Goal: Contribute content: Contribute content

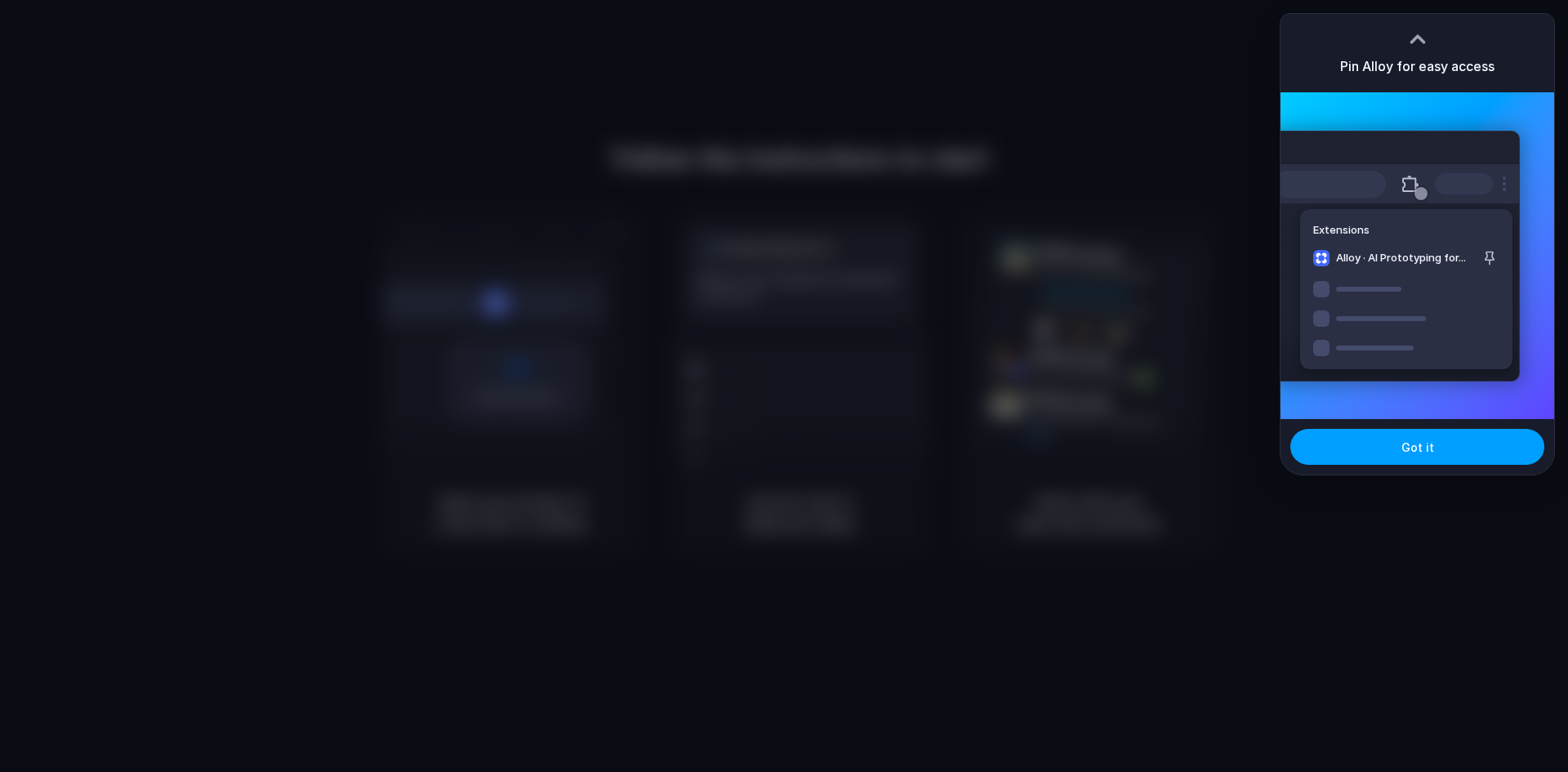
click at [1357, 449] on button "Got it" at bounding box center [1417, 447] width 254 height 36
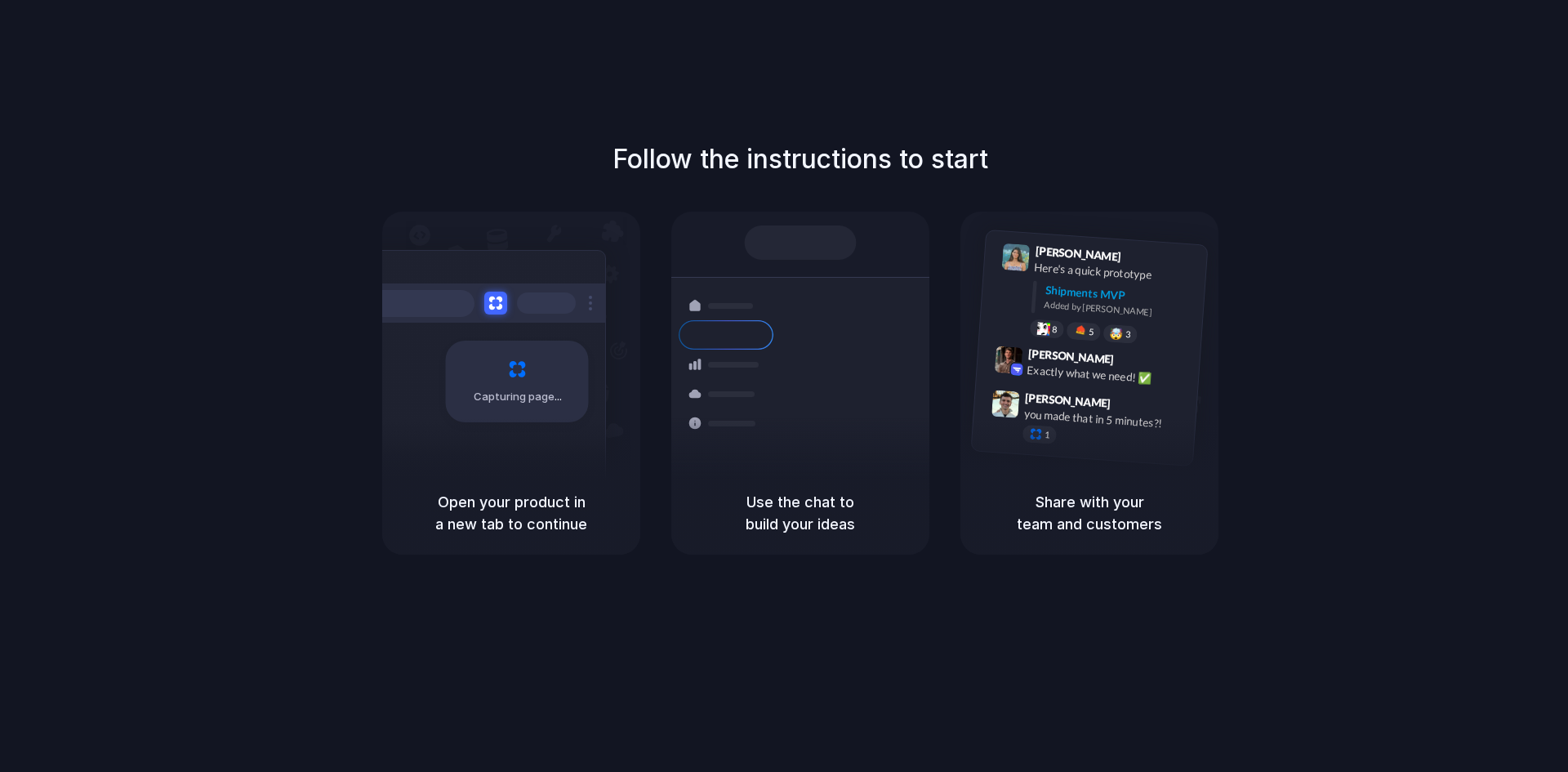
click at [1084, 152] on div "Follow the instructions to start Capturing page Open your product in a new tab …" at bounding box center [800, 347] width 1568 height 415
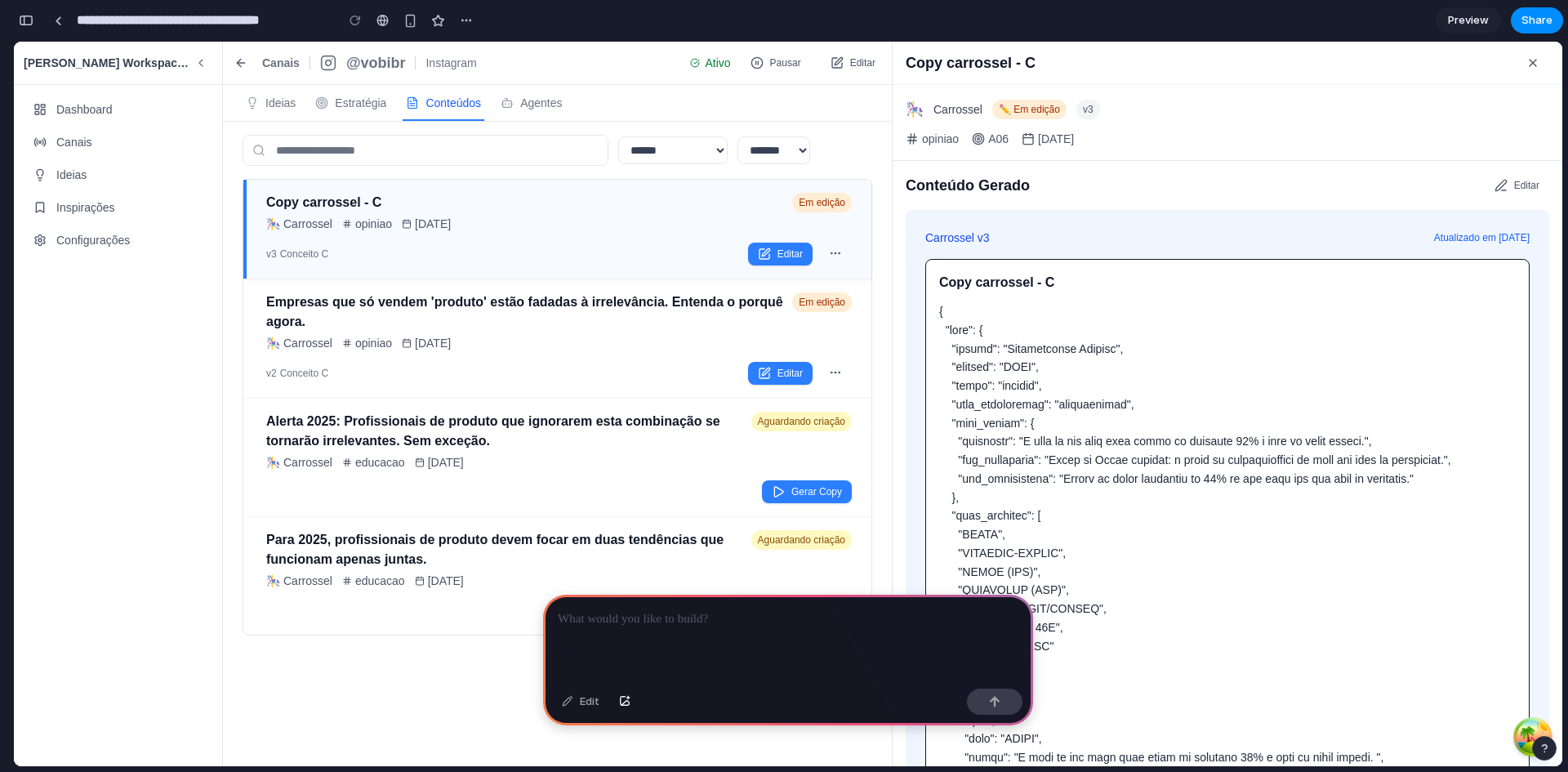
click at [712, 624] on div at bounding box center [788, 638] width 490 height 87
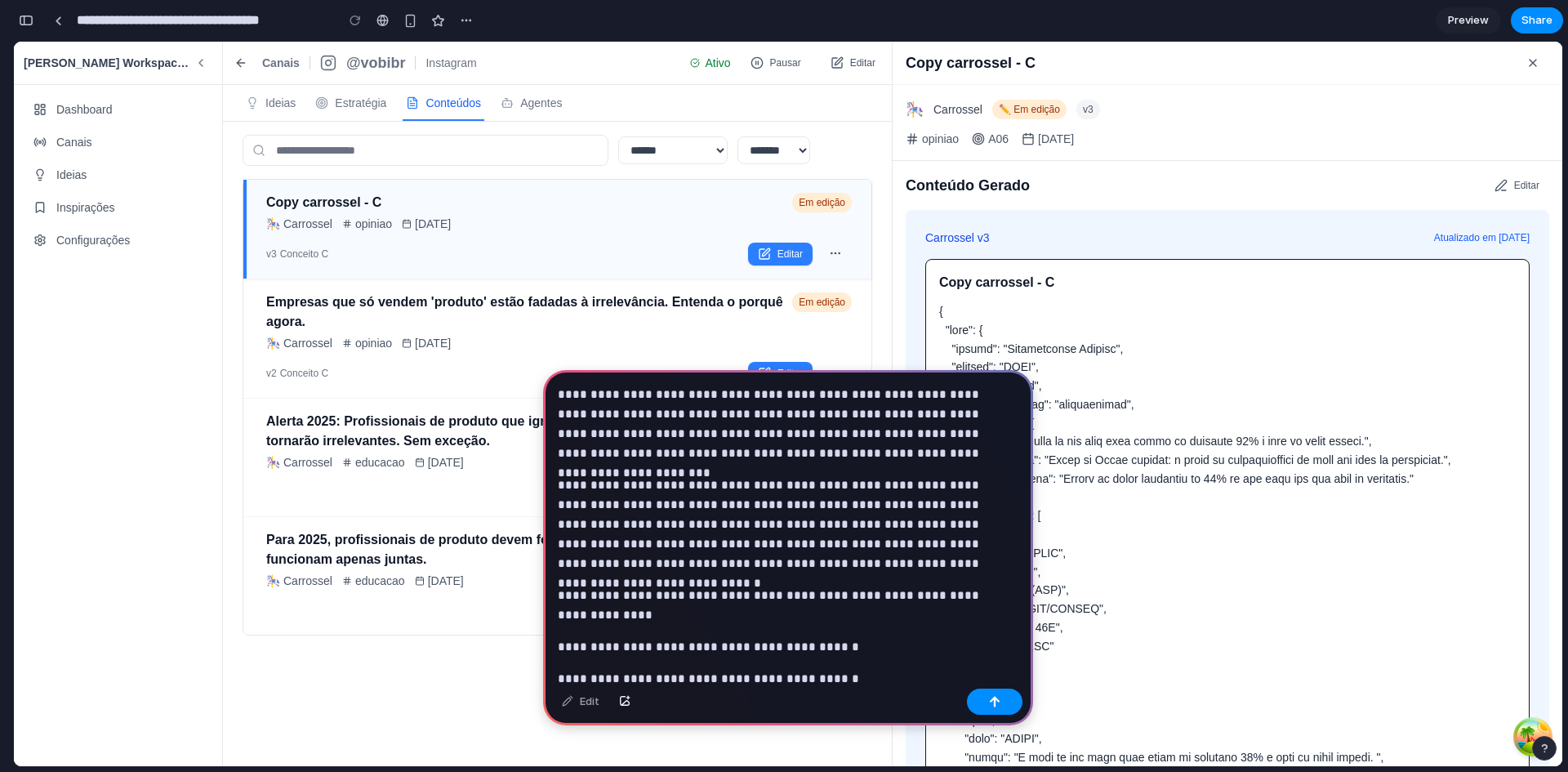
scroll to position [4572, 0]
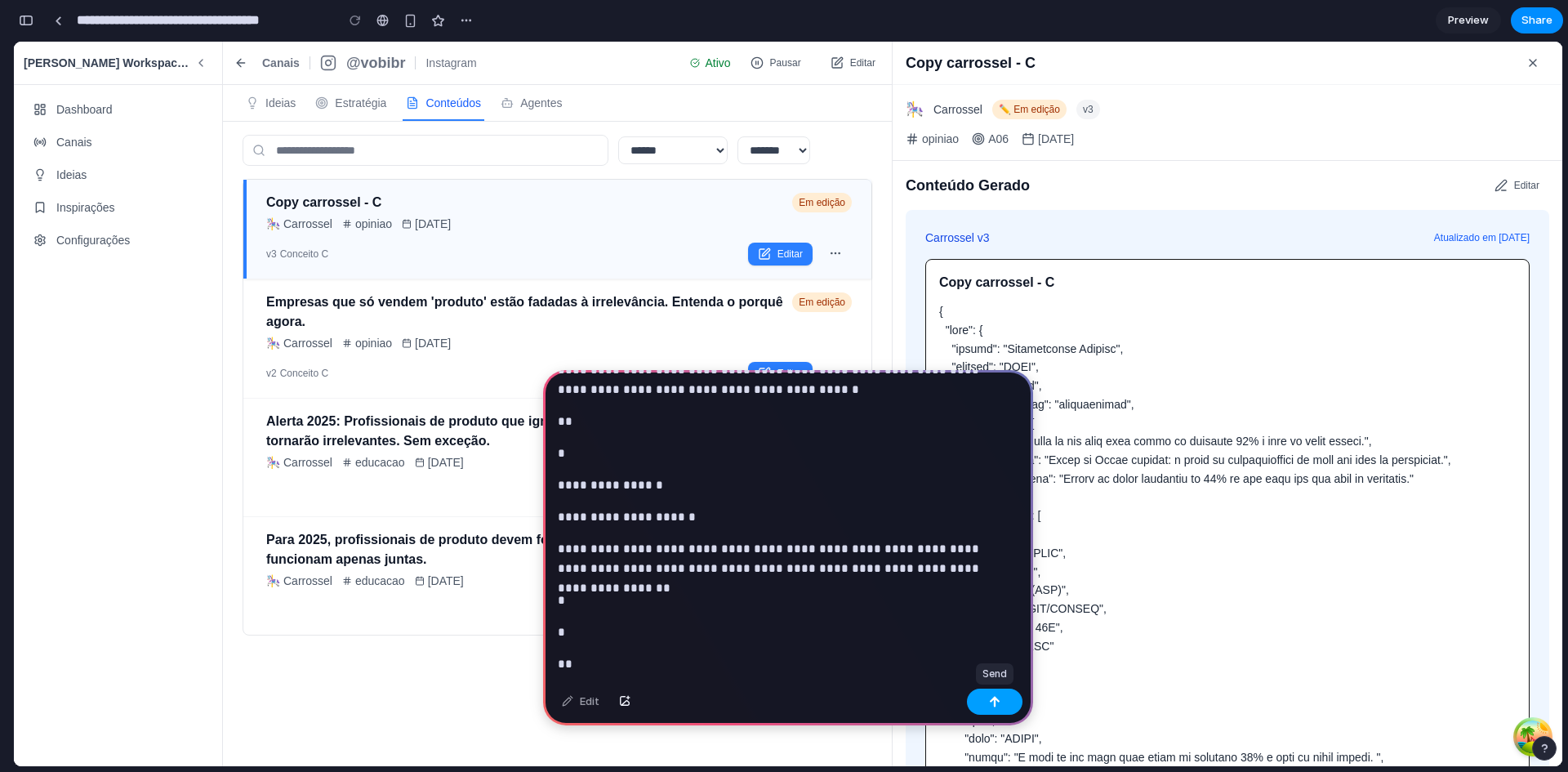
click at [1008, 703] on button "button" at bounding box center [994, 701] width 55 height 26
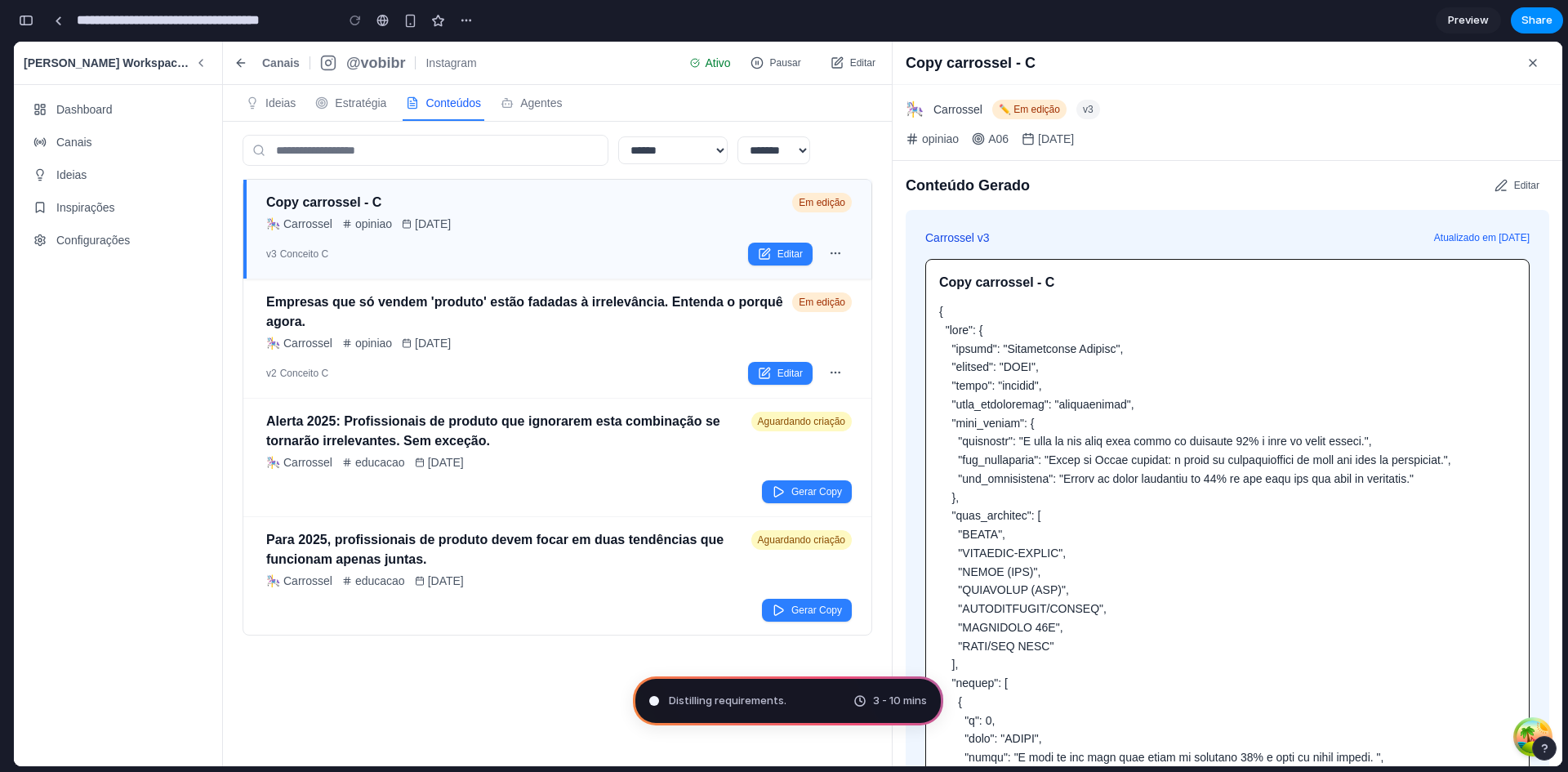
click at [492, 449] on h3 "Alerta 2025: Profissionais de produto que ignorarem esta combinação se tornarão…" at bounding box center [505, 432] width 478 height 39
click at [500, 354] on div "Empresas que só vendem 'produto' estão fadadas à irrelevância. Entenda o porquê…" at bounding box center [558, 339] width 586 height 92
click at [509, 242] on div "v3 Conceito C Editar" at bounding box center [558, 253] width 586 height 24
type input "**********"
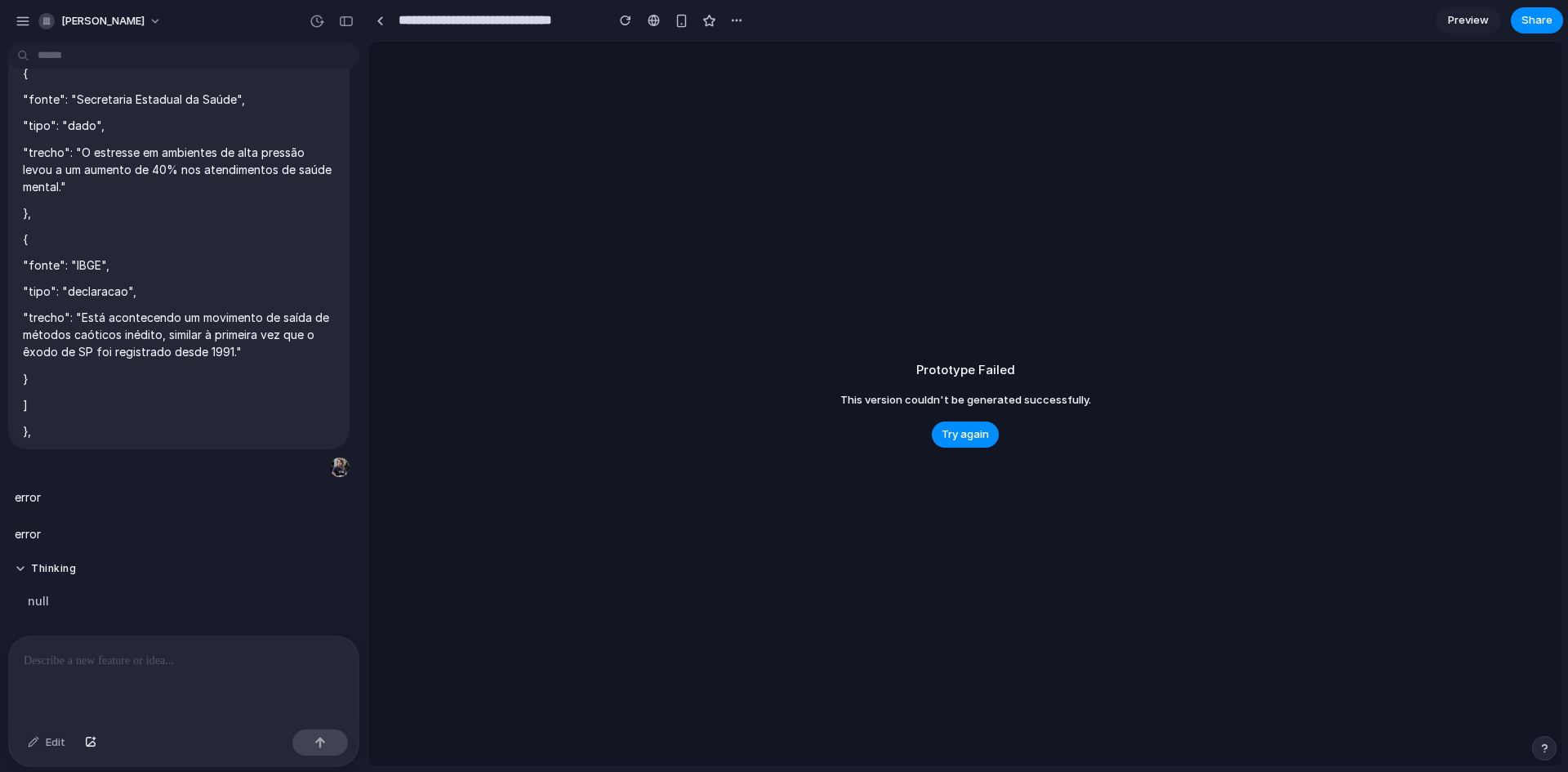
scroll to position [4018, 0]
click at [965, 439] on span "Try again" at bounding box center [964, 433] width 47 height 16
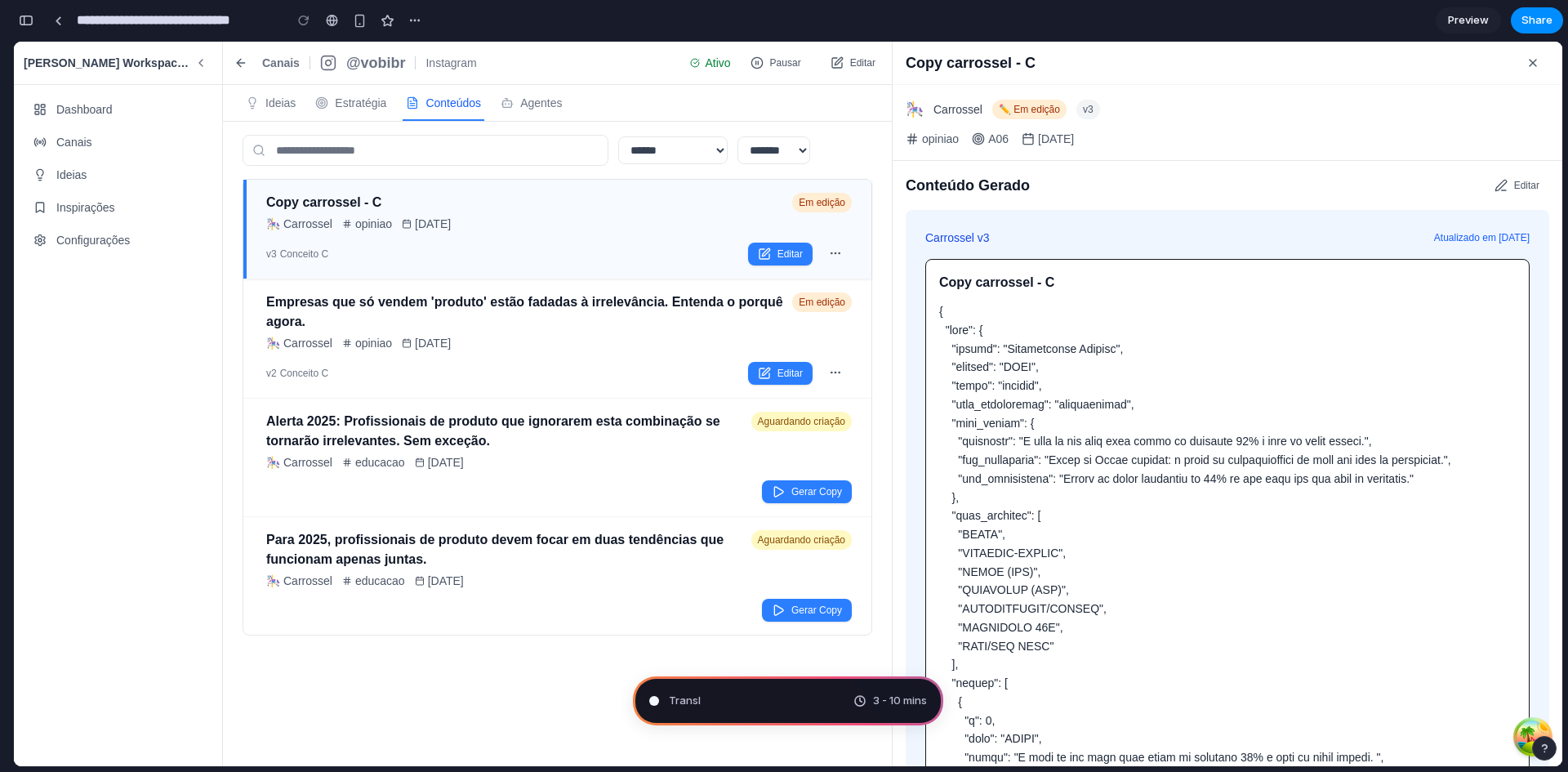
scroll to position [0, 0]
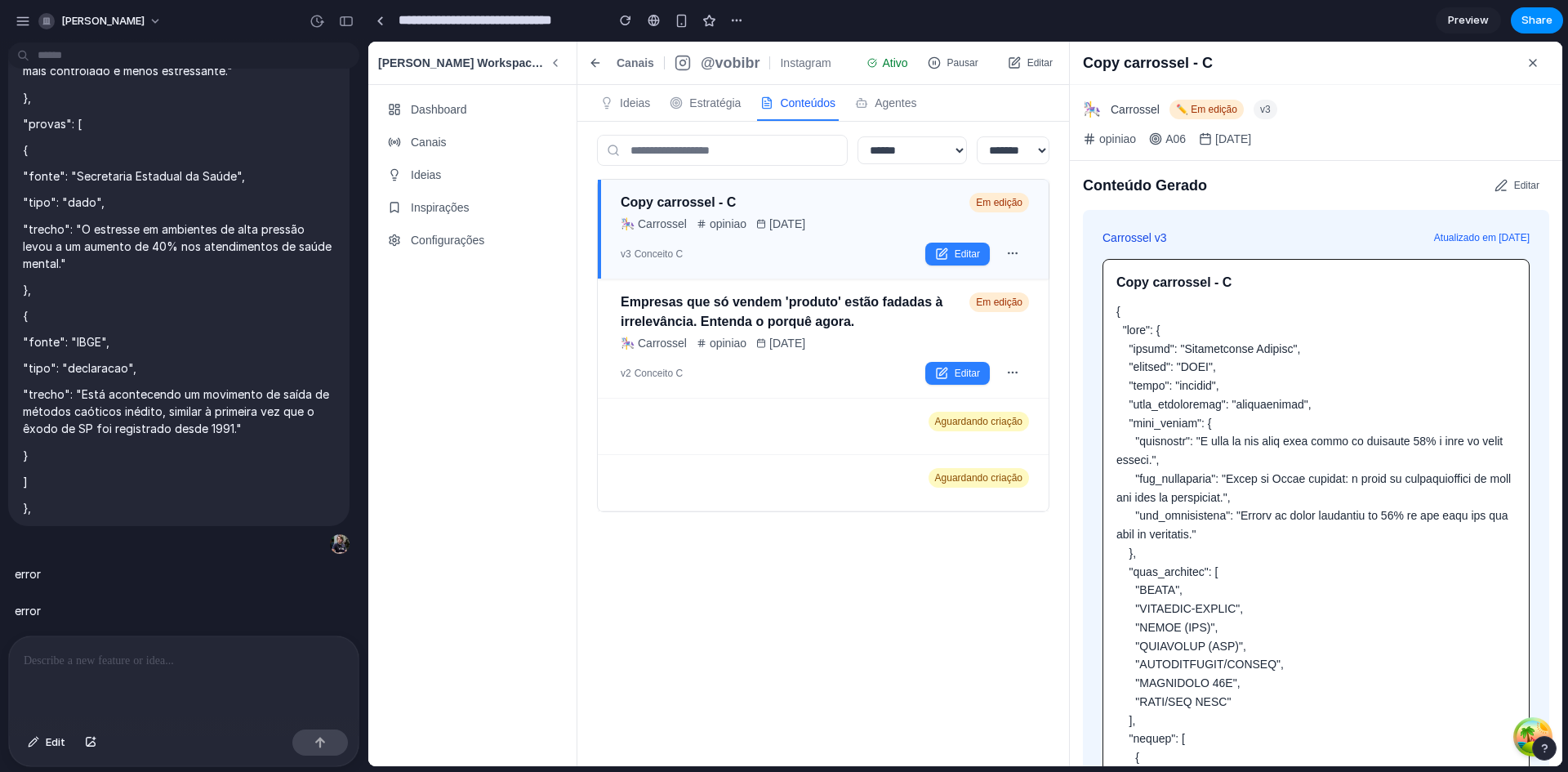
scroll to position [3941, 0]
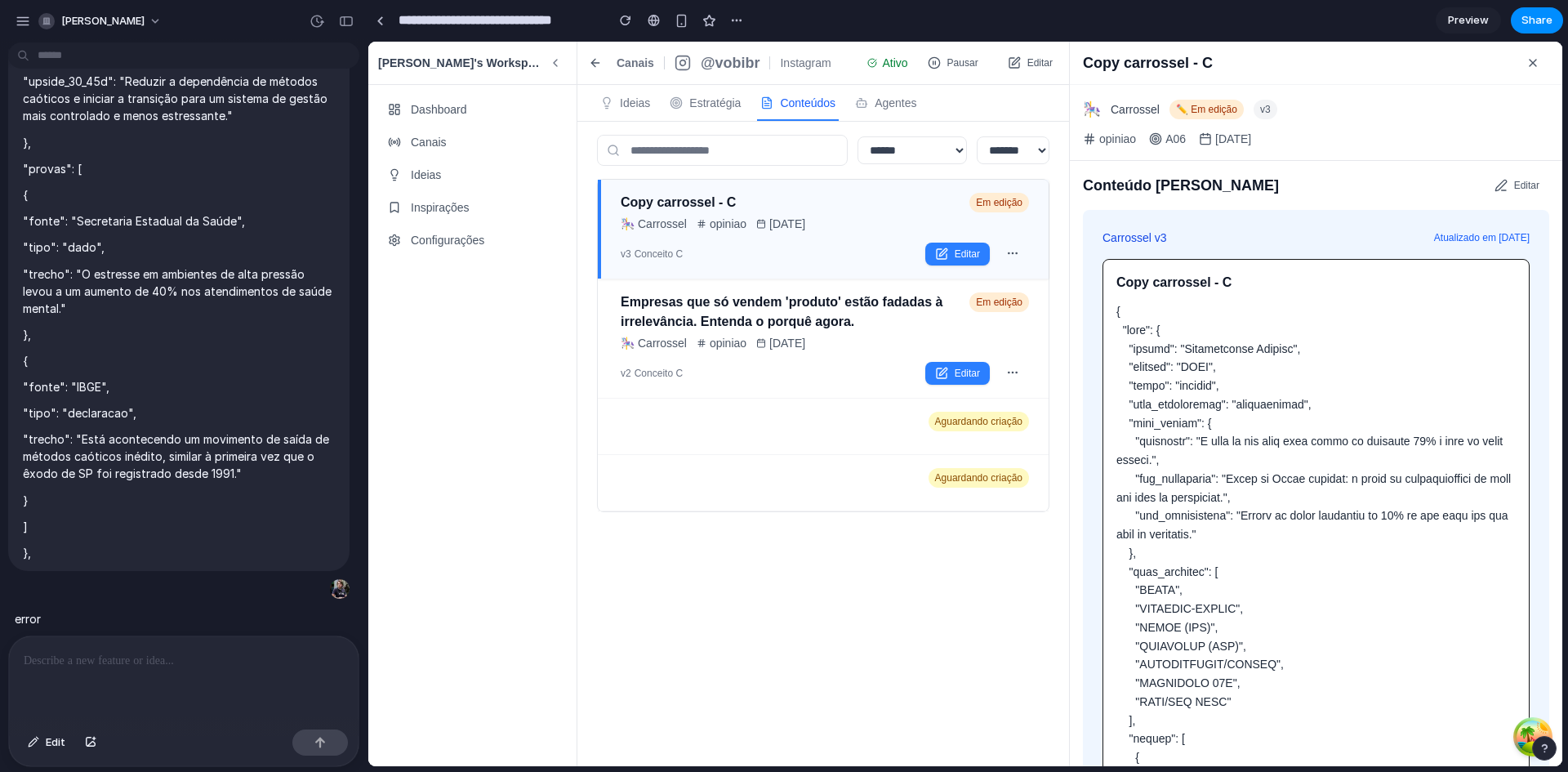
click at [785, 333] on div "Empresas que só vendem 'produto' estão fadadas à irrelevância. Entenda o porquê…" at bounding box center [792, 322] width 342 height 59
click at [798, 228] on span "24/09/25" at bounding box center [787, 223] width 36 height 16
click at [697, 449] on div "Aguardando criação" at bounding box center [823, 426] width 450 height 55
click at [345, 18] on div "button" at bounding box center [346, 22] width 15 height 11
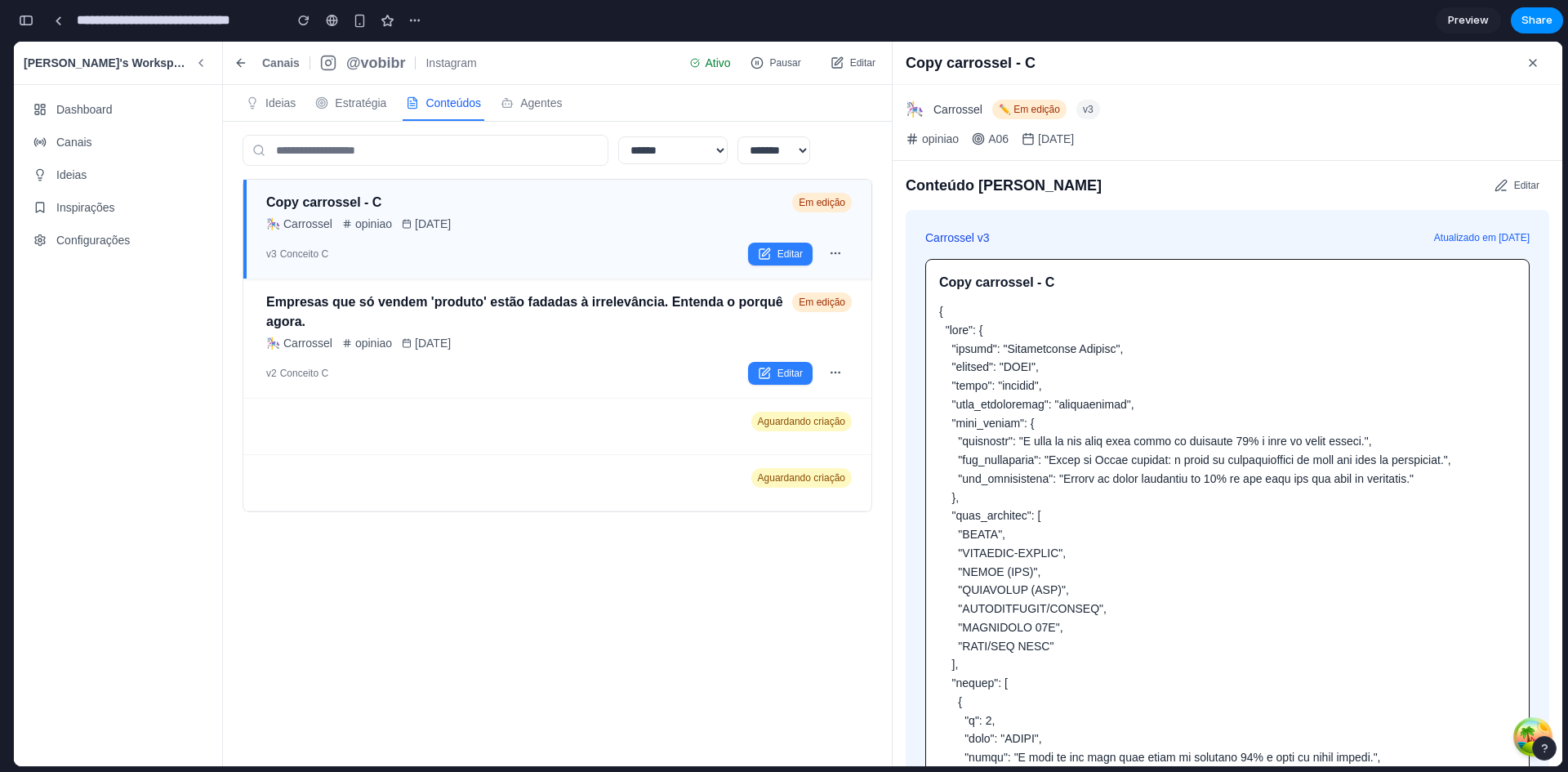
scroll to position [6994, 0]
click at [24, 20] on div "button" at bounding box center [26, 21] width 15 height 11
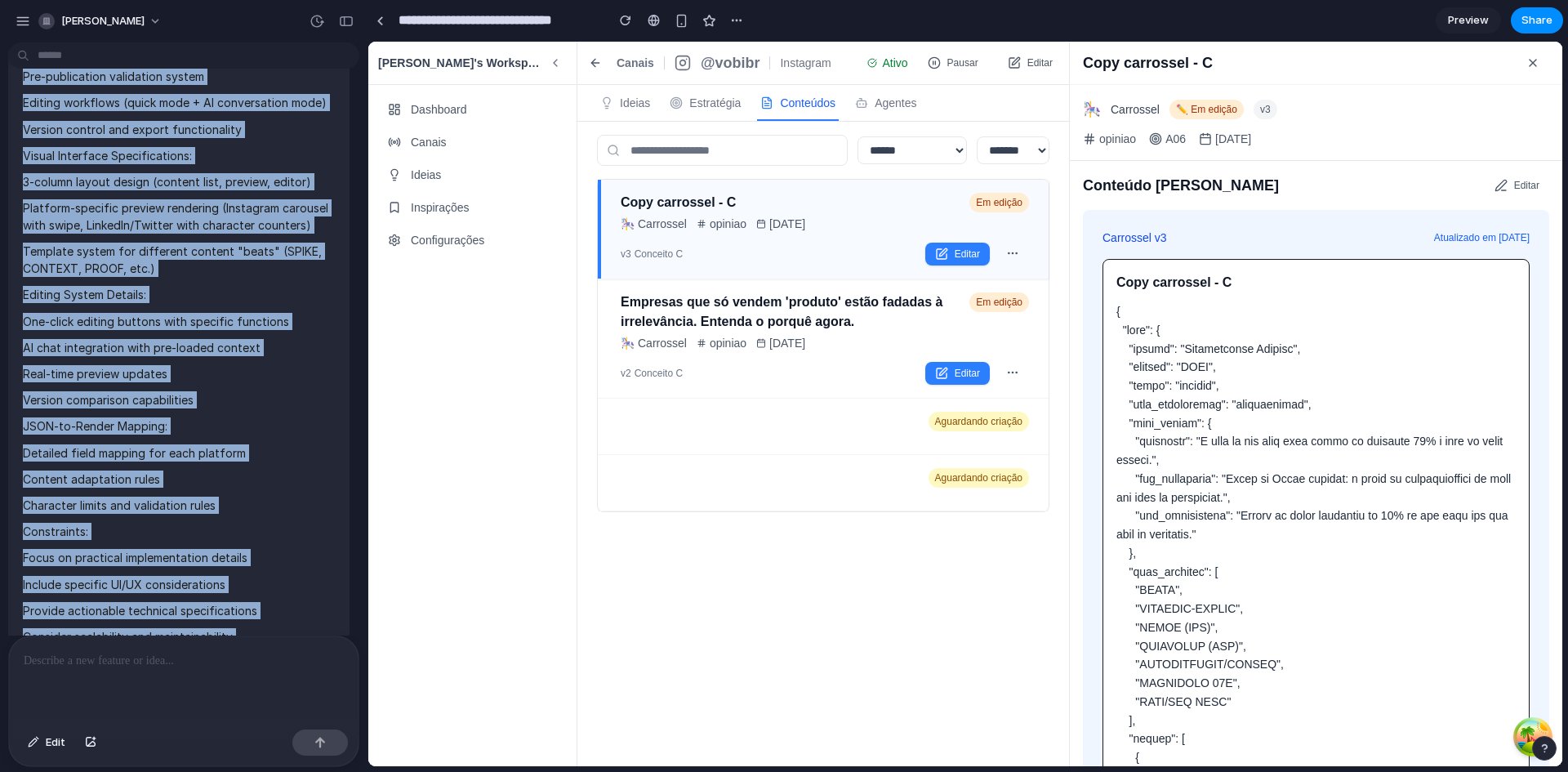
scroll to position [0, 0]
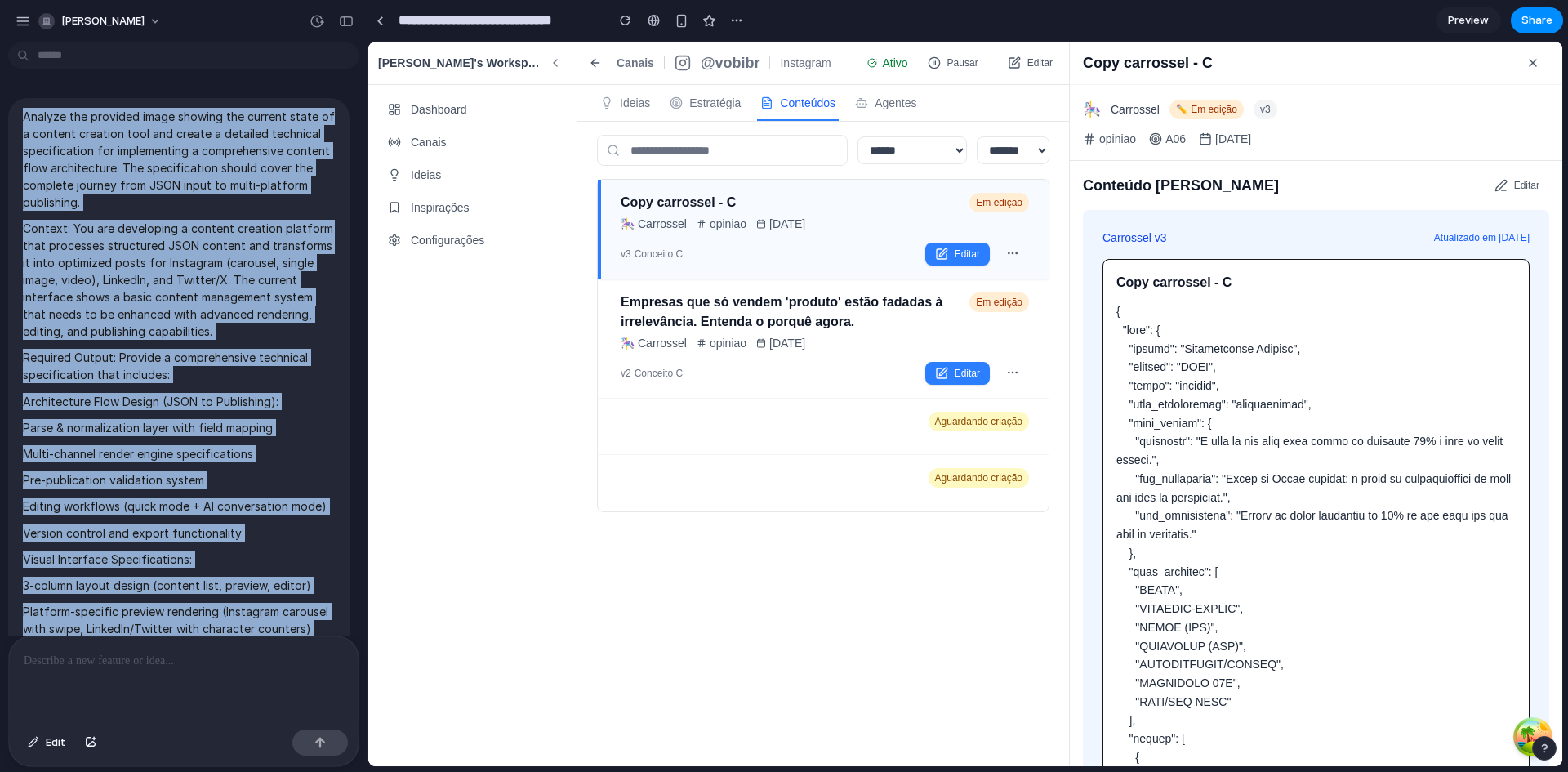
drag, startPoint x: 57, startPoint y: 507, endPoint x: 65, endPoint y: 136, distance: 371.1
copy span "Analyze the provided image showing the current state of a content creation tool…"
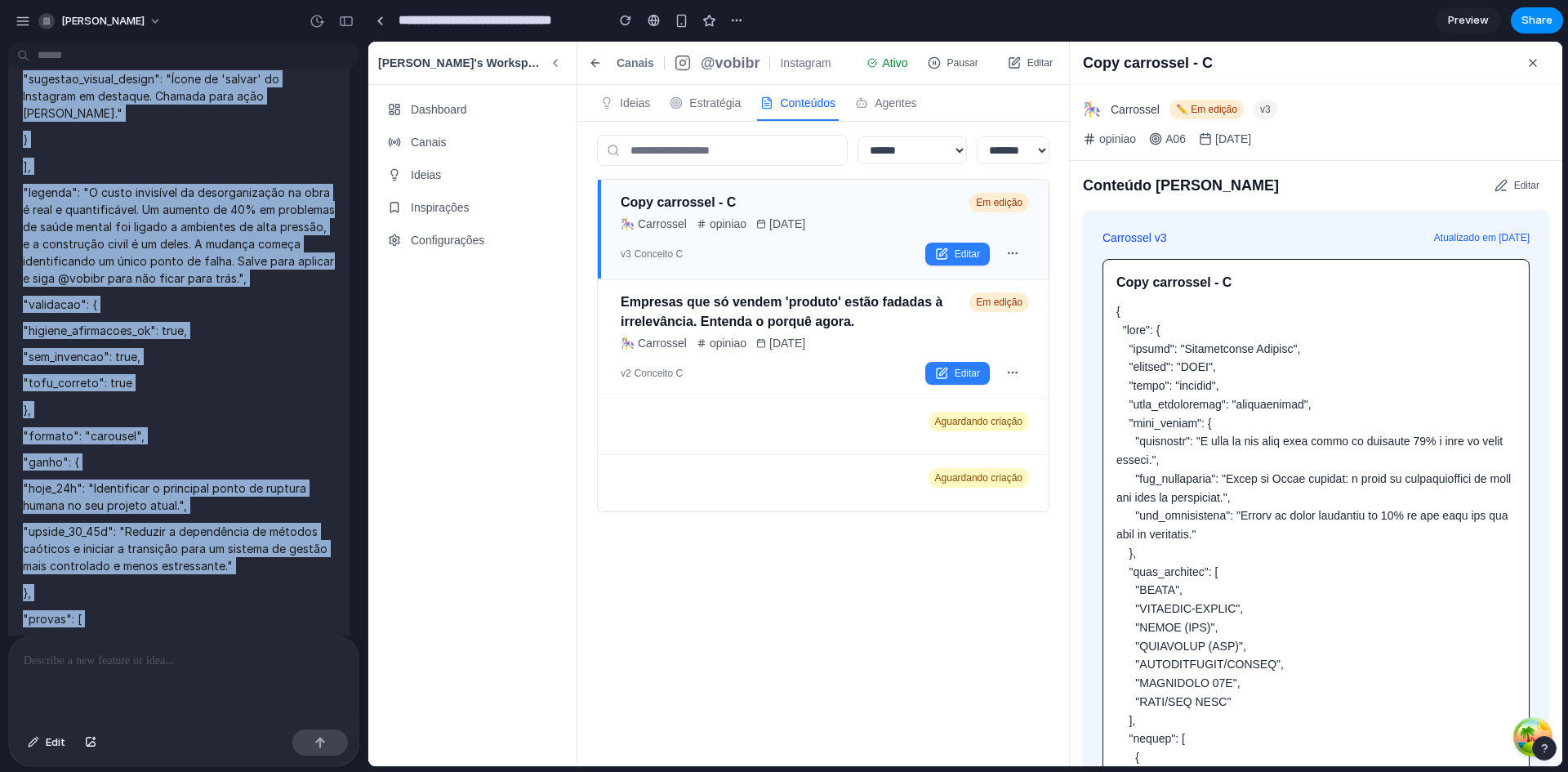
scroll to position [3757, 0]
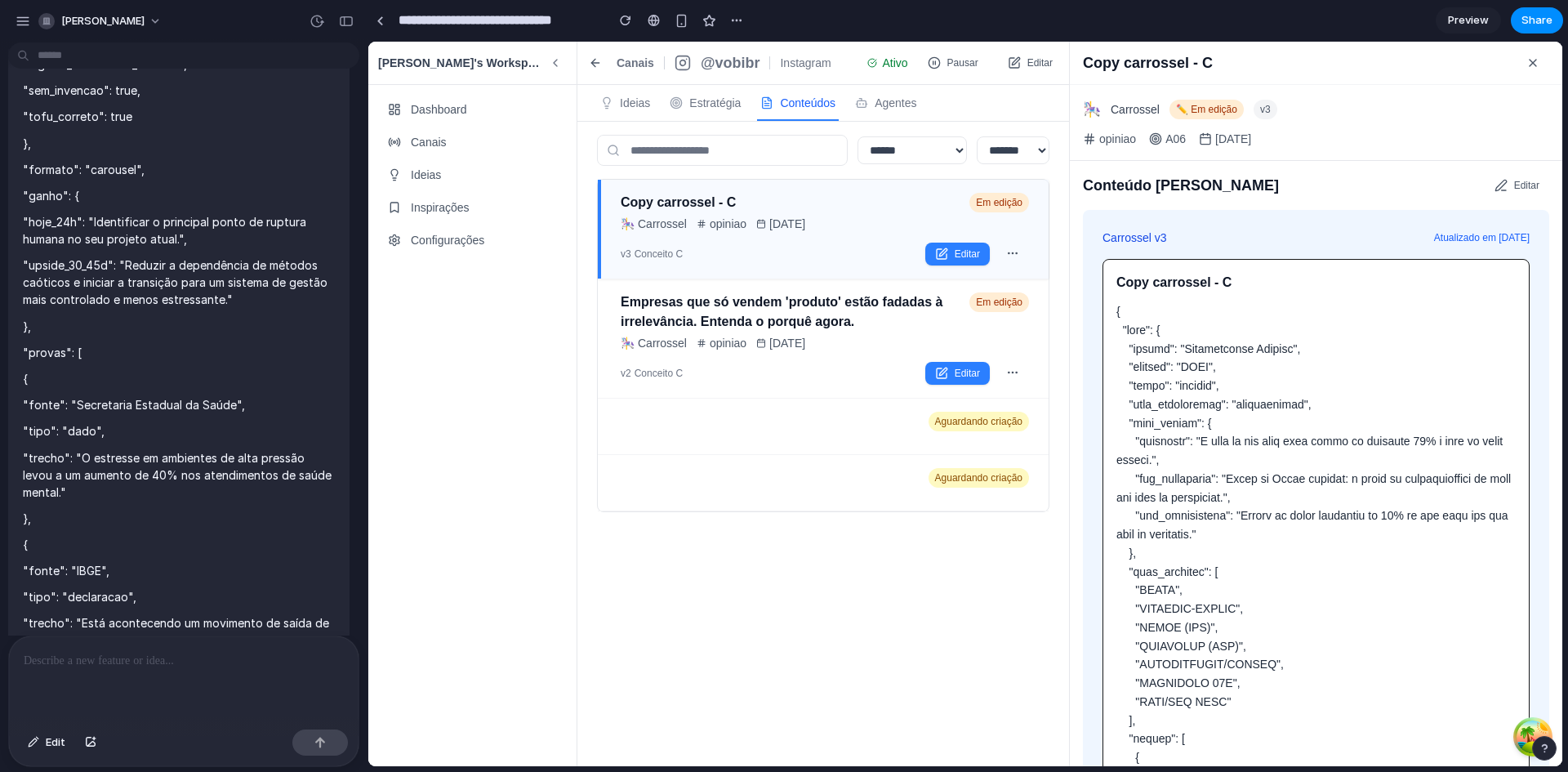
click at [109, 674] on div at bounding box center [184, 680] width 350 height 87
click at [165, 663] on p at bounding box center [183, 660] width 320 height 20
click at [55, 741] on span "Edit" at bounding box center [55, 742] width 20 height 16
click at [165, 642] on div at bounding box center [184, 680] width 350 height 87
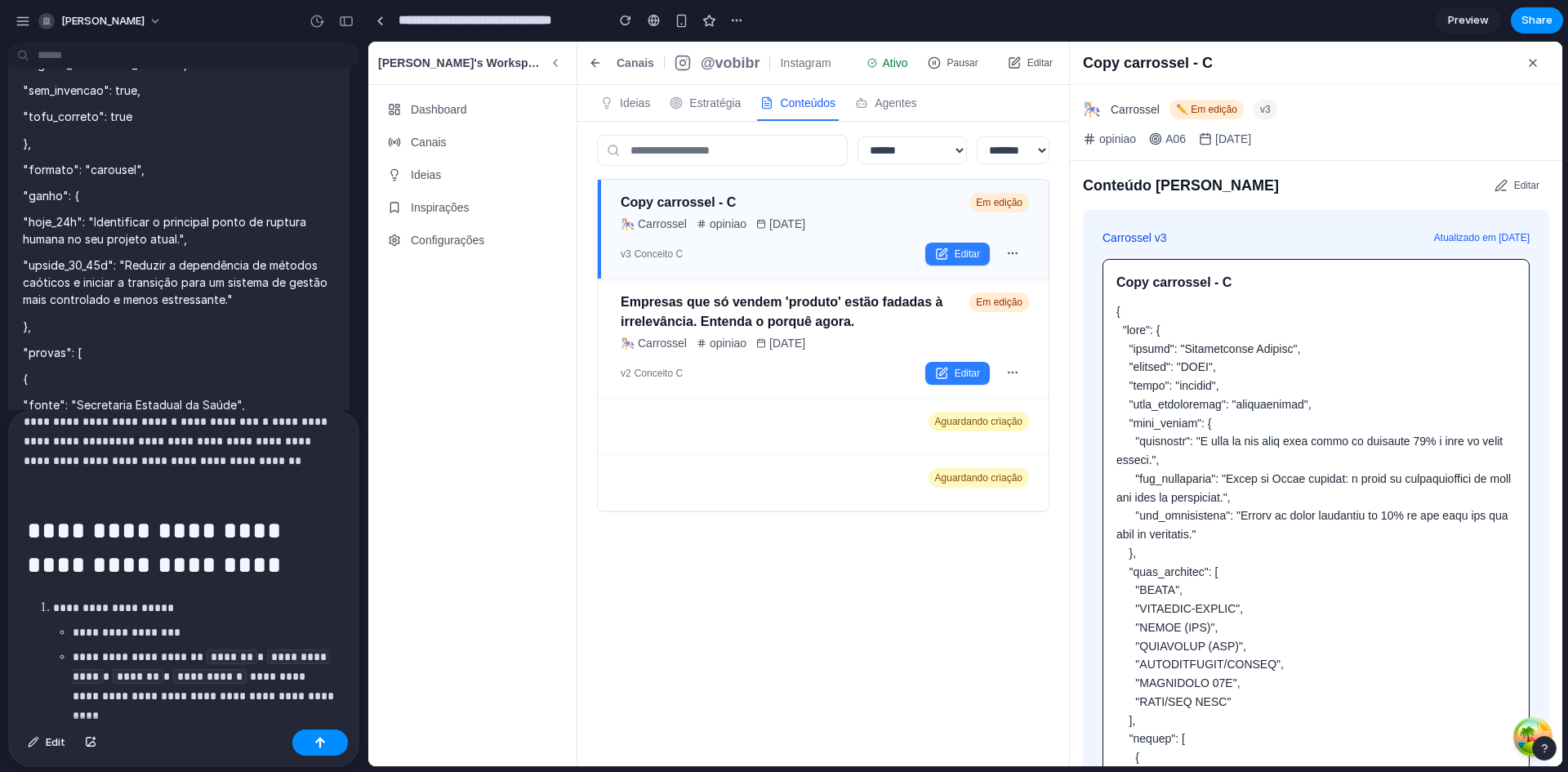
scroll to position [0, 0]
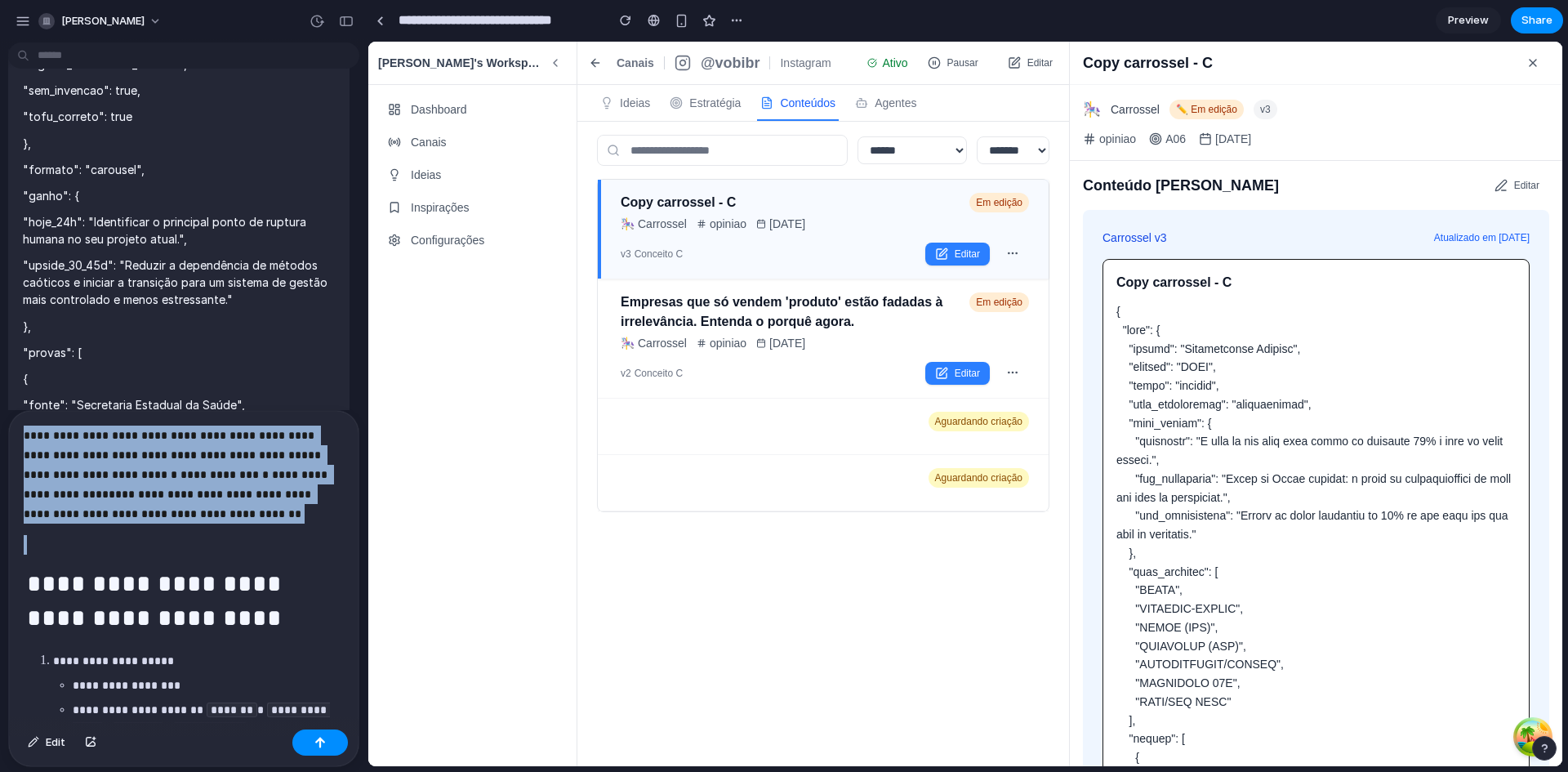
drag, startPoint x: 299, startPoint y: 542, endPoint x: -67, endPoint y: 303, distance: 437.1
click at [0, 303] on html "fabio-witt Analyze the provided image showing the current state of a content cr…" at bounding box center [784, 386] width 1568 height 772
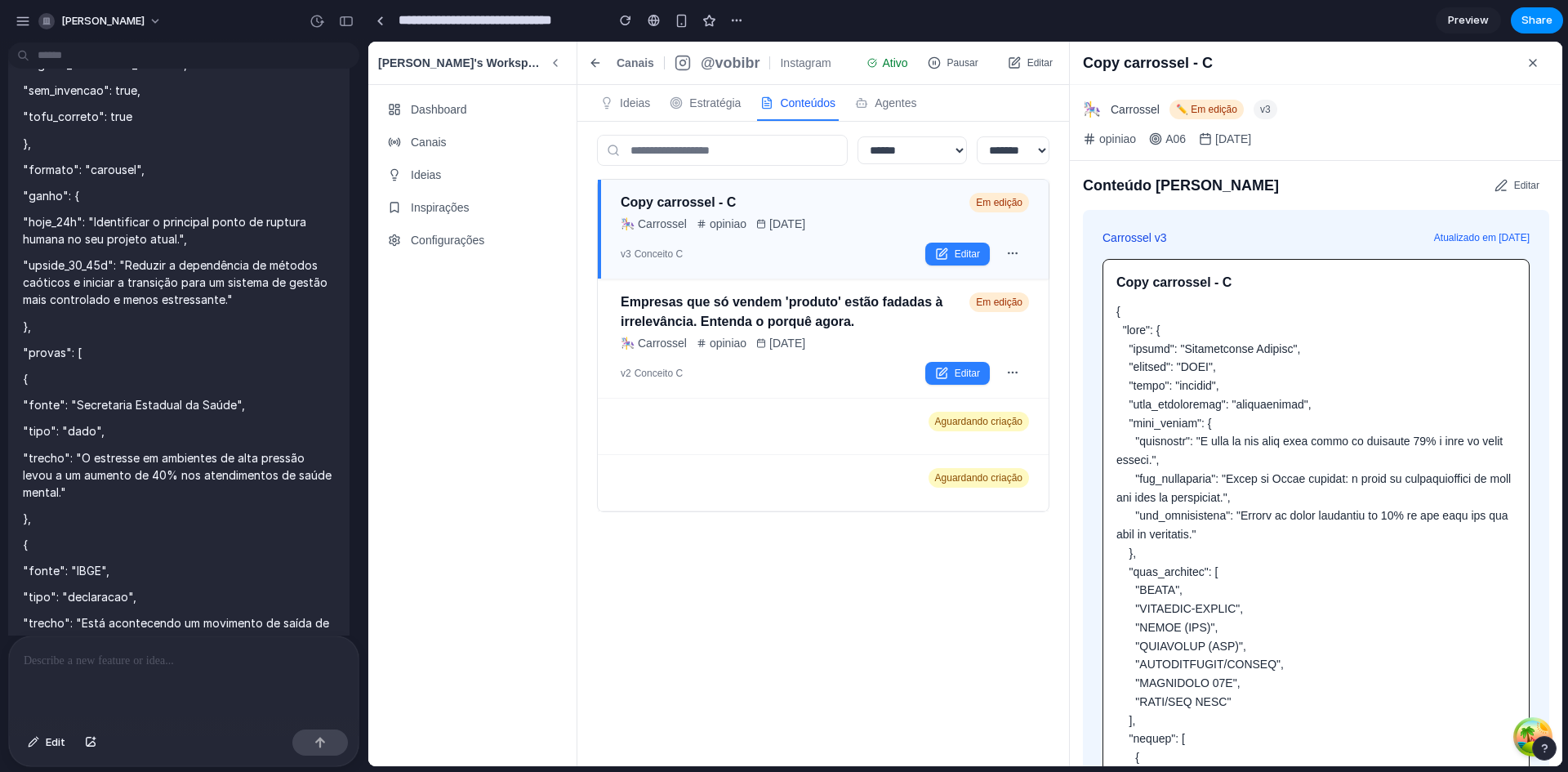
click at [123, 658] on p at bounding box center [180, 660] width 314 height 20
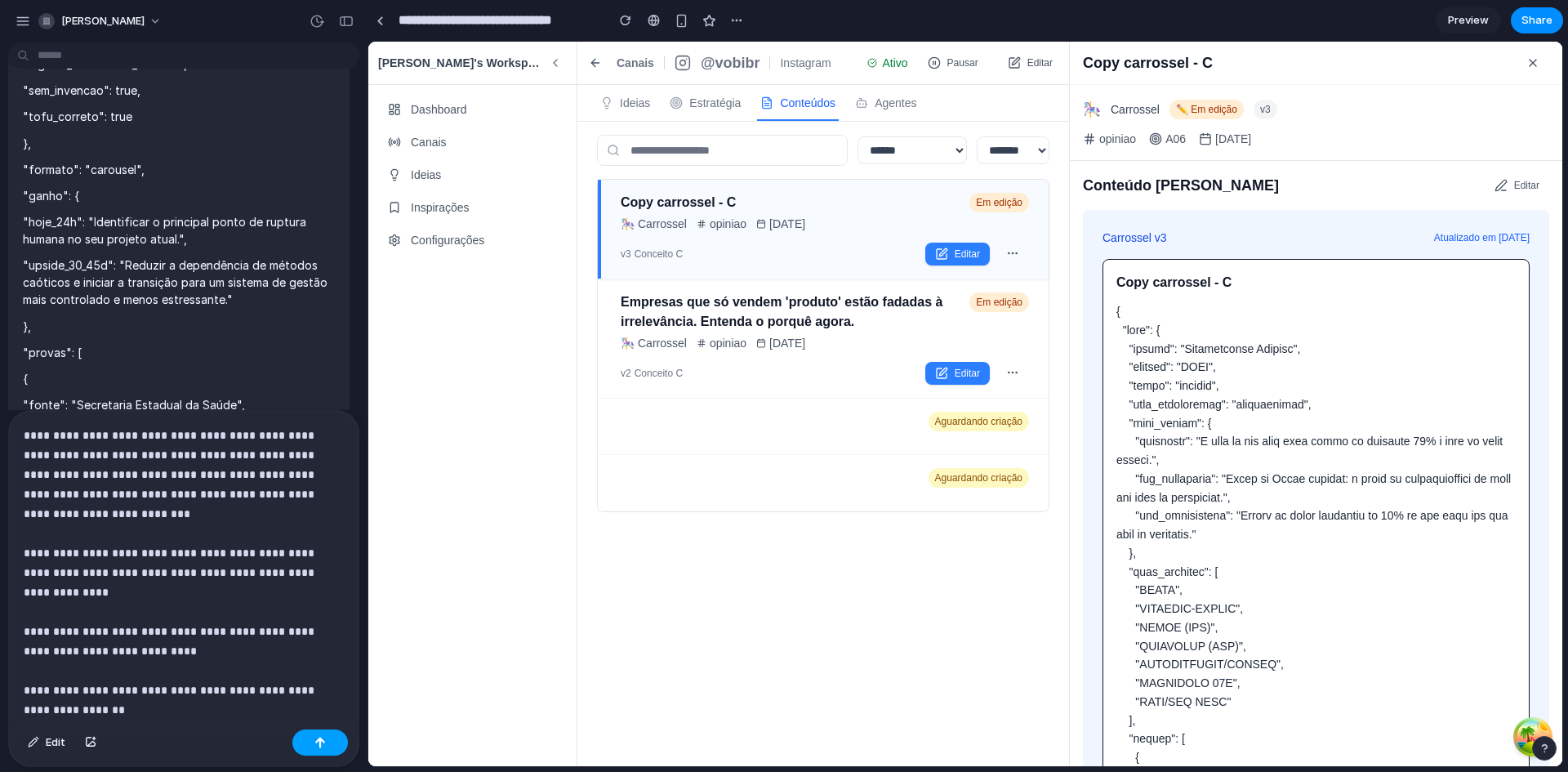
click at [324, 748] on div "button" at bounding box center [320, 742] width 11 height 11
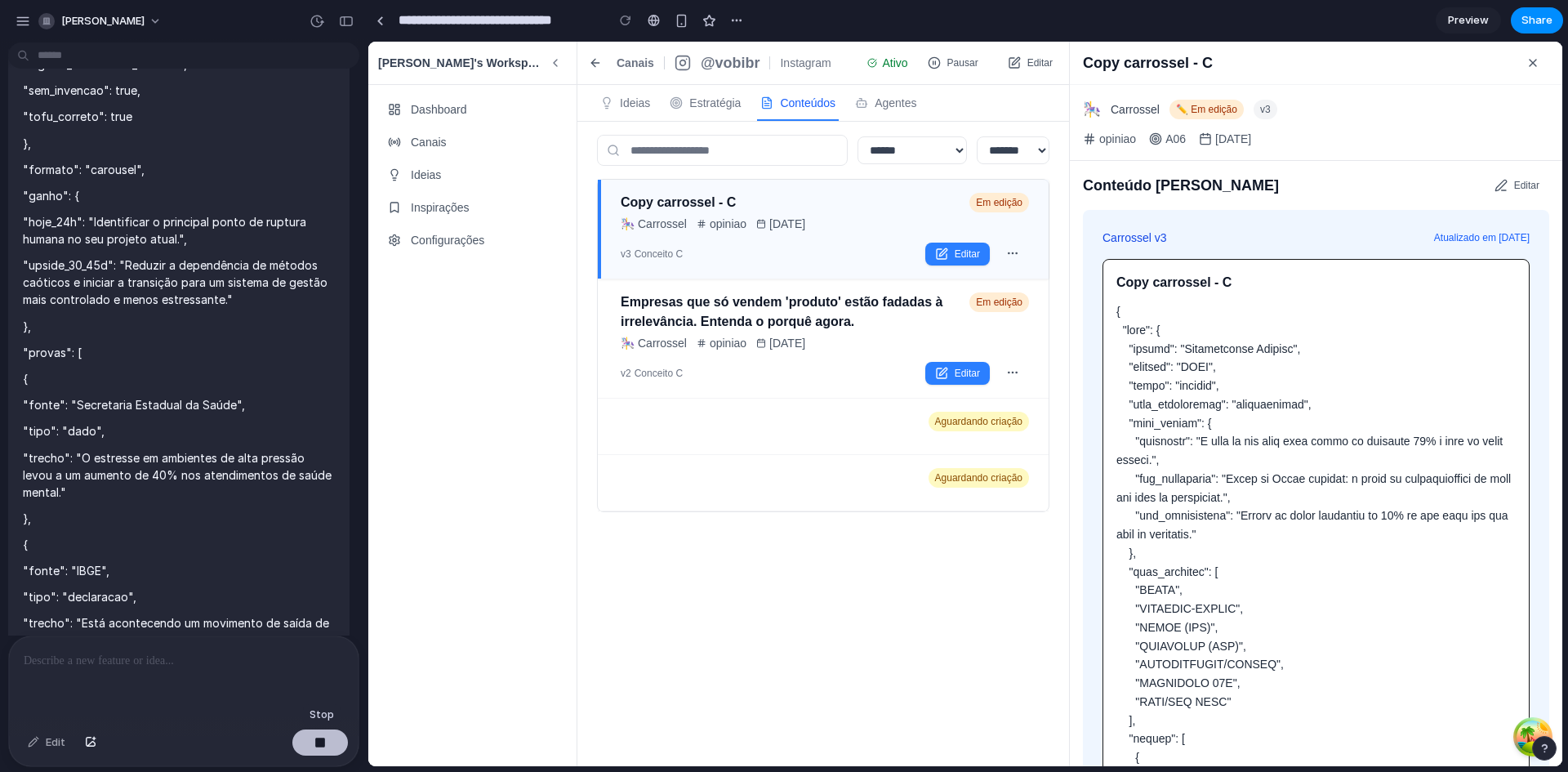
scroll to position [4966, 0]
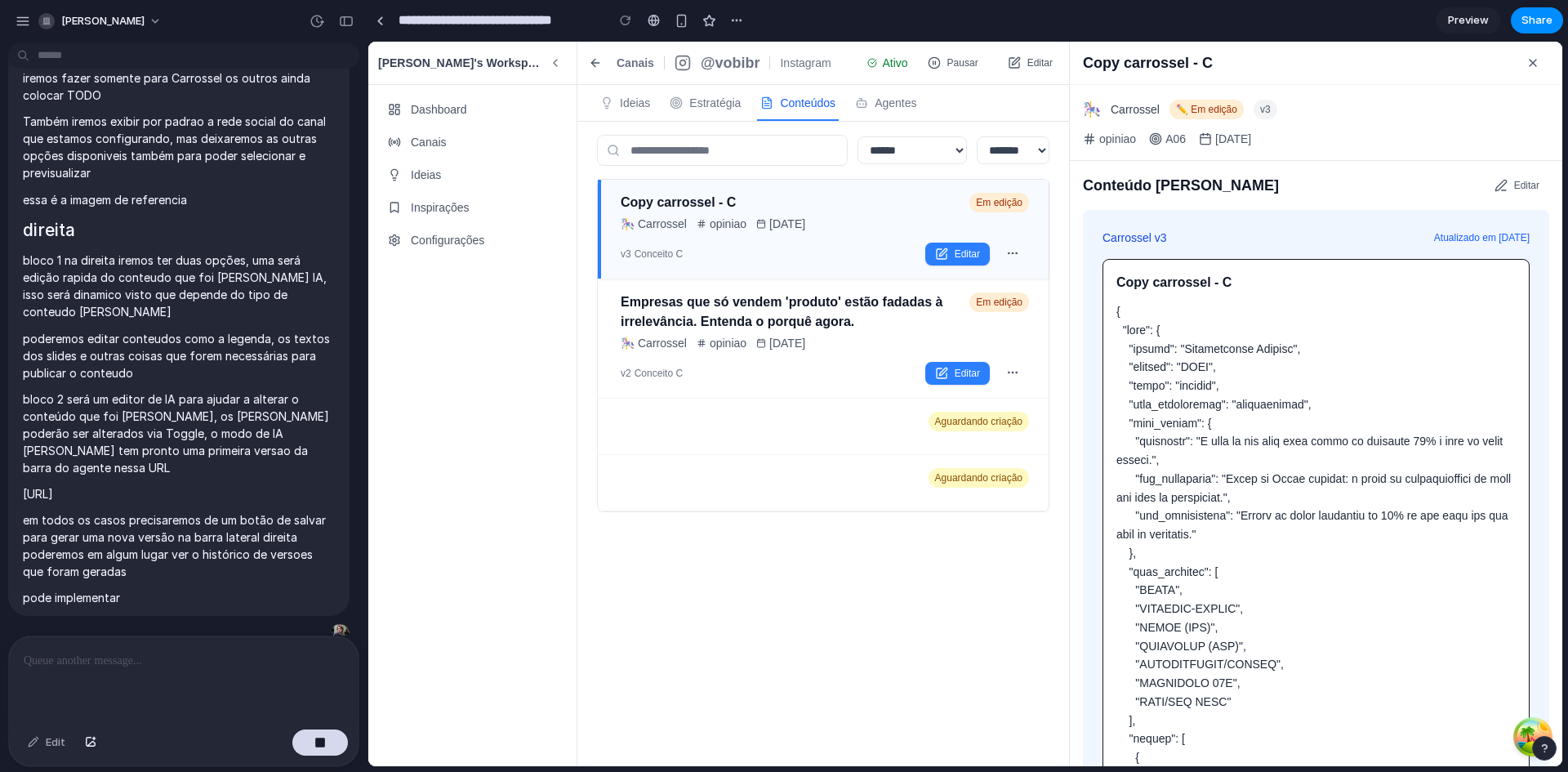
type input "**********"
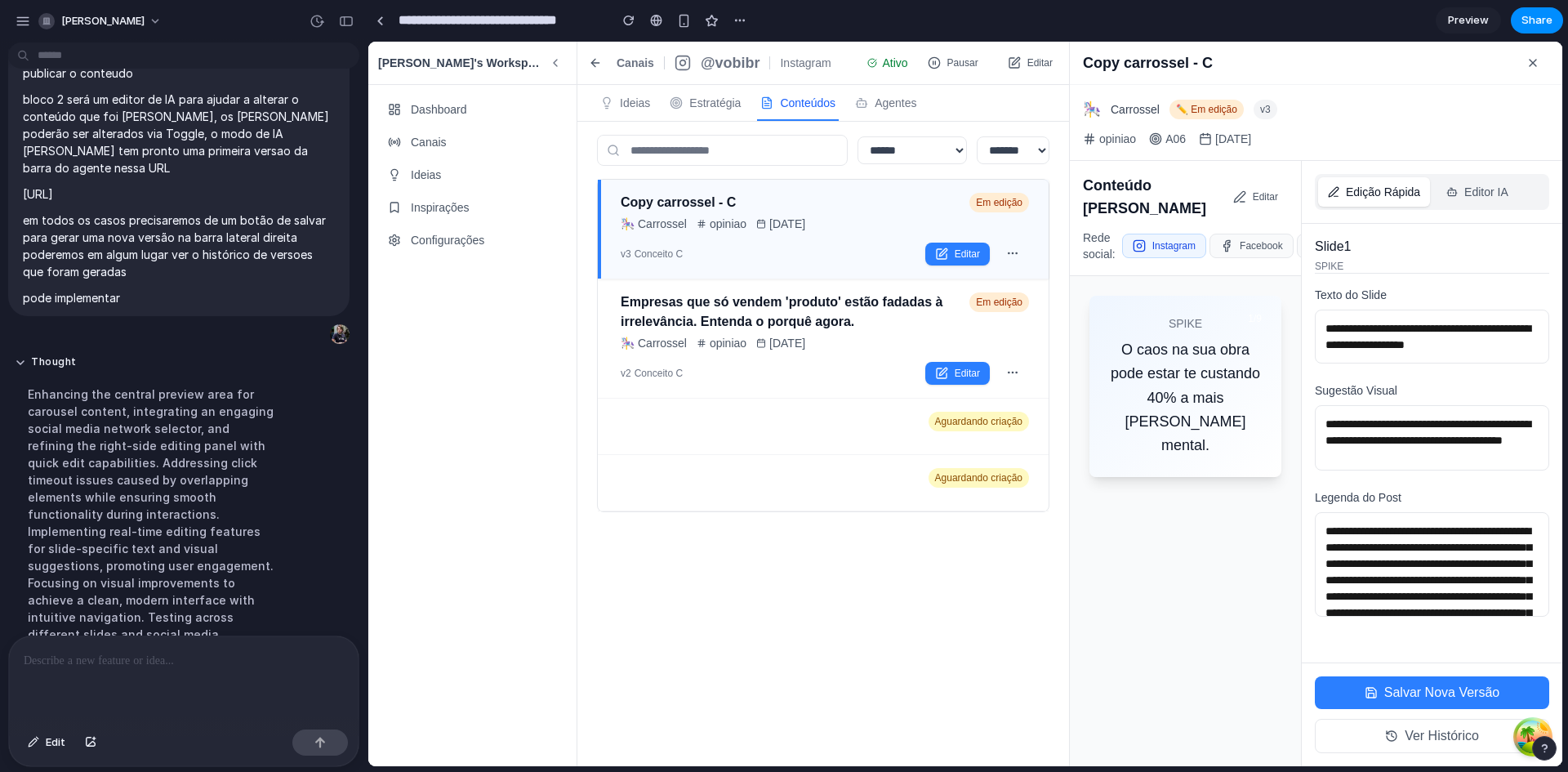
scroll to position [5574, 0]
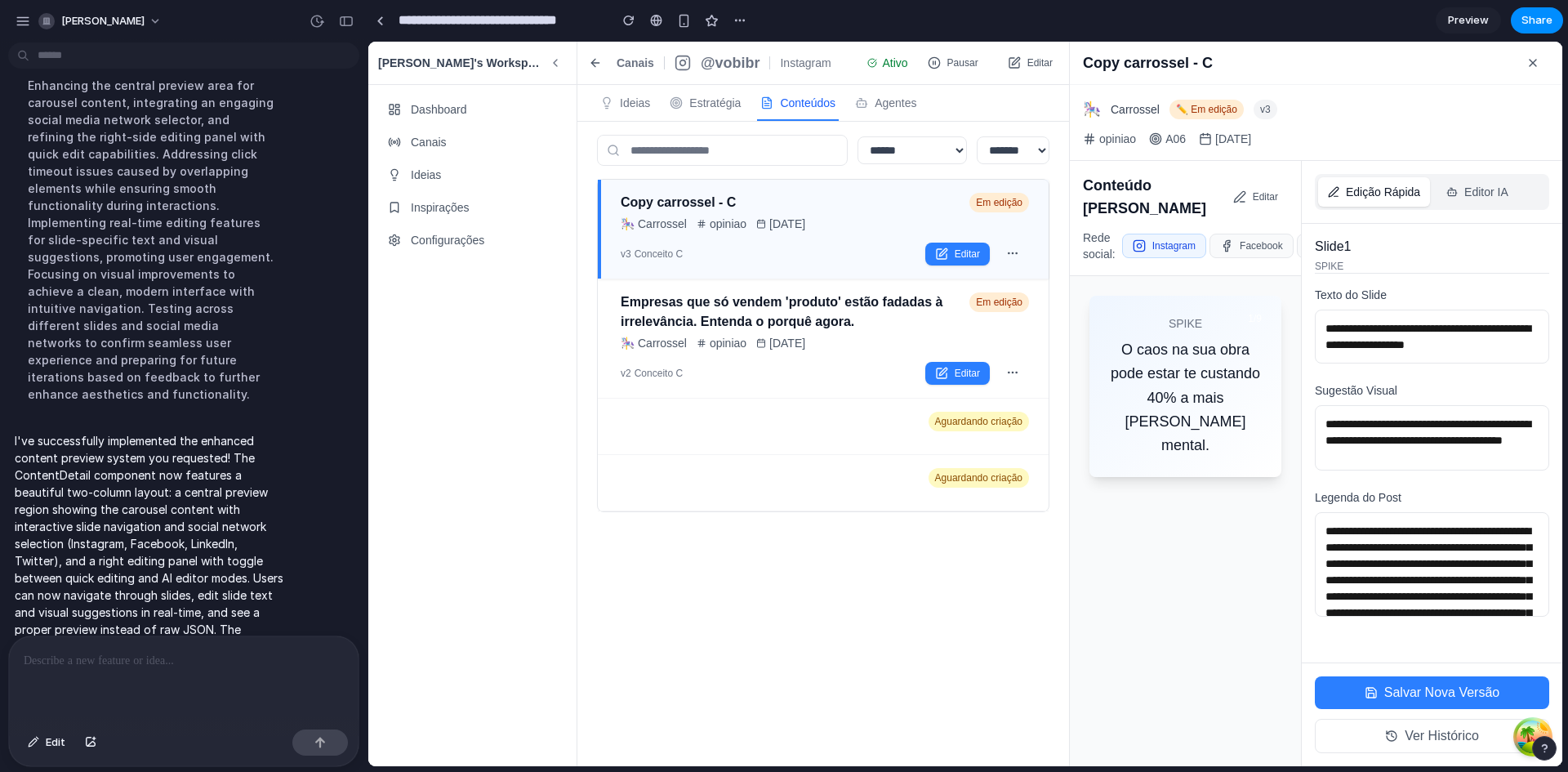
click at [1483, 201] on button "Editor IA" at bounding box center [1477, 191] width 82 height 29
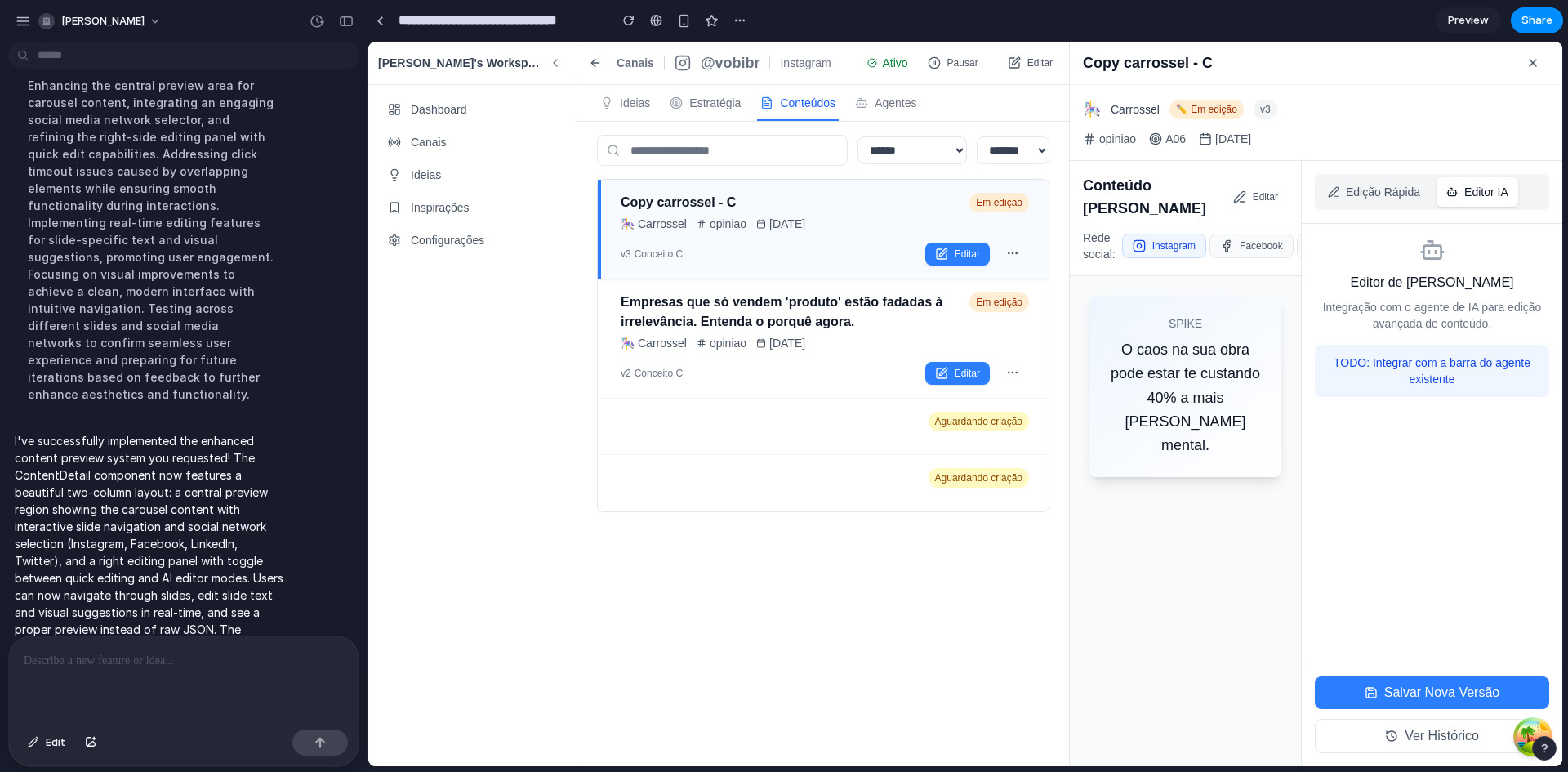
click at [1405, 204] on button "Edição Rápida" at bounding box center [1373, 191] width 112 height 29
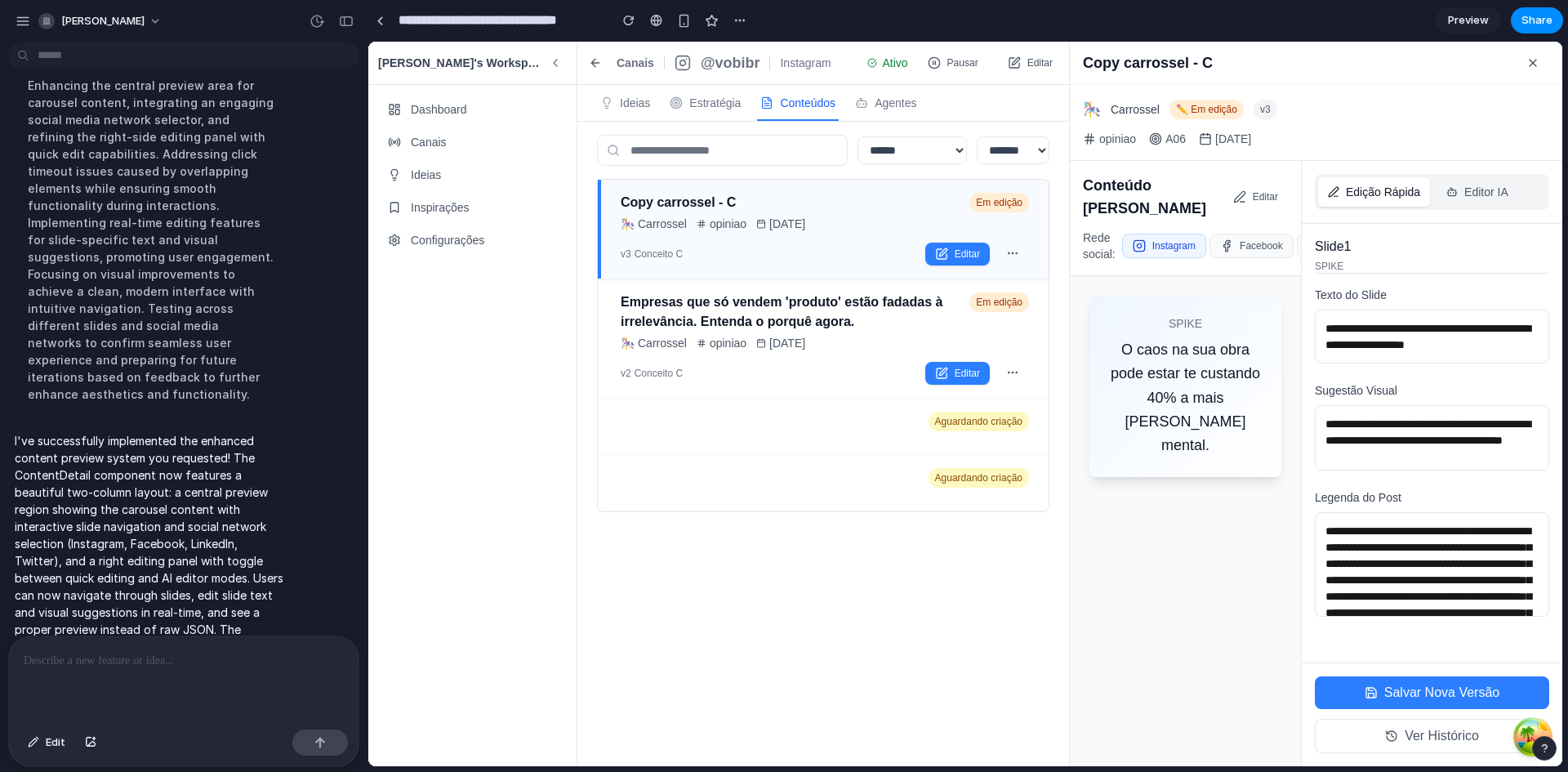
click at [558, 62] on icon at bounding box center [556, 63] width 13 height 13
click at [551, 62] on icon at bounding box center [556, 63] width 13 height 13
click at [906, 362] on div "v2 Conceito C Editar" at bounding box center [824, 372] width 408 height 24
click at [855, 223] on div "🎠 Carrossel opiniao 24/09/25" at bounding box center [792, 223] width 342 height 16
